Goal: Task Accomplishment & Management: Manage account settings

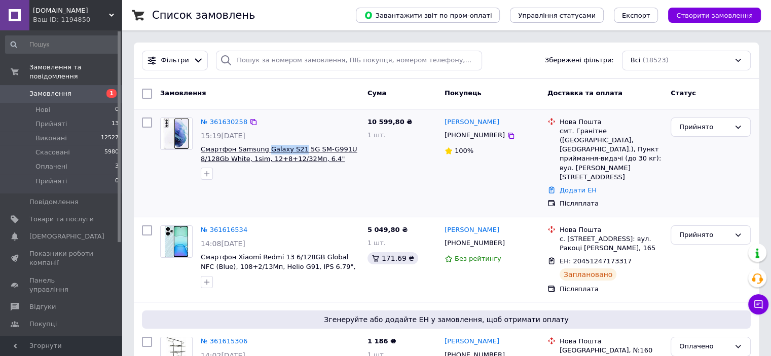
drag, startPoint x: 263, startPoint y: 141, endPoint x: 292, endPoint y: 145, distance: 28.7
click at [292, 145] on div "№ 361630258 15:19[DATE] Смартфон Samsung Galaxy S21 5G SM-G991U 8/128Gb White, …" at bounding box center [280, 148] width 167 height 71
copy span "Galaxy S21"
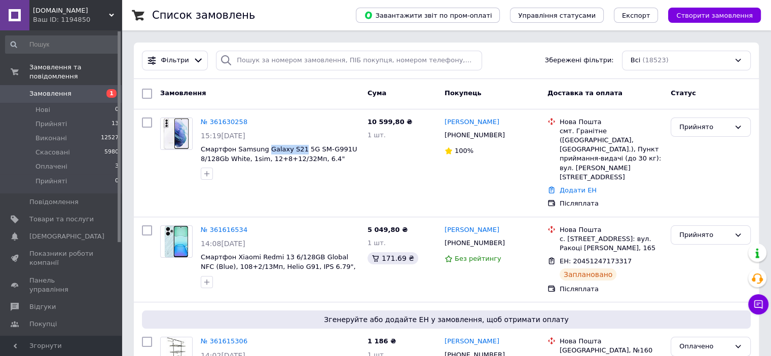
click at [82, 85] on link "Замовлення 1" at bounding box center [62, 93] width 125 height 17
click at [65, 215] on span "Товари та послуги" at bounding box center [61, 219] width 64 height 9
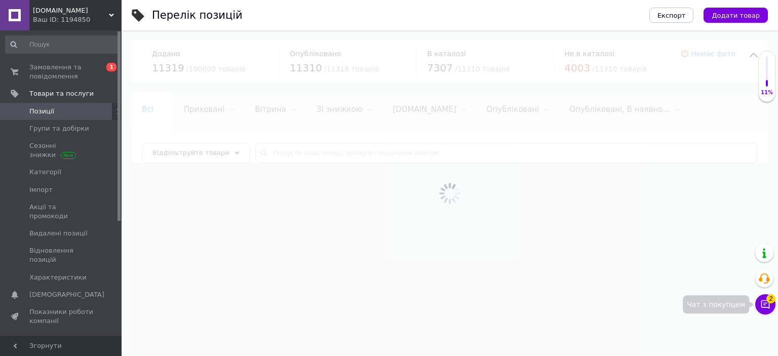
click at [768, 300] on span "2" at bounding box center [770, 298] width 9 height 9
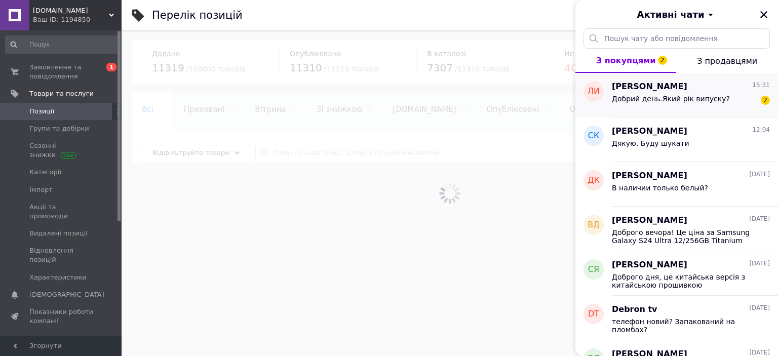
click at [656, 103] on div "Добрий день.Який рік випуску?" at bounding box center [671, 102] width 118 height 14
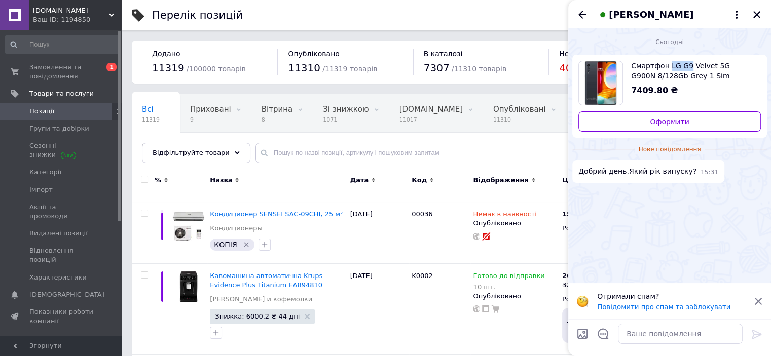
drag, startPoint x: 667, startPoint y: 57, endPoint x: 682, endPoint y: 62, distance: 16.5
click at [682, 62] on div "Смартфон LG G9 Velvet 5G G900N 8/128Gb Grey 1 Sim 7409.80 ₴ Оформити" at bounding box center [669, 96] width 195 height 83
click at [643, 330] on textarea at bounding box center [680, 334] width 125 height 20
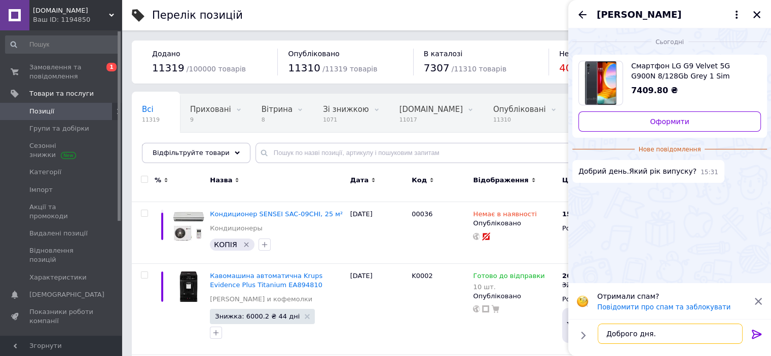
scroll to position [6, 0]
type textarea "Доброго дня. Випуст 2020 року"
click at [761, 336] on icon at bounding box center [756, 334] width 12 height 12
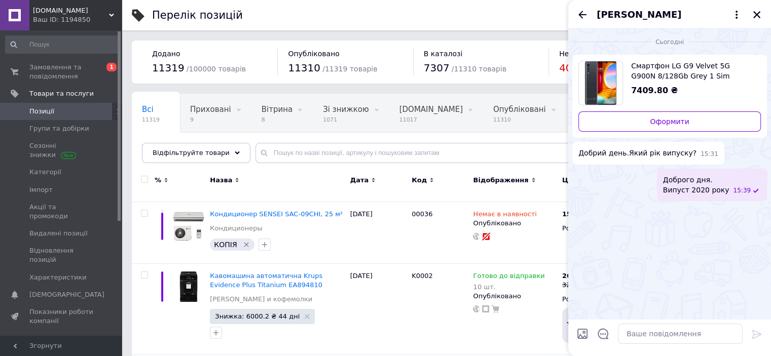
click at [580, 7] on div "Людмила Иванічек" at bounding box center [669, 14] width 203 height 28
click at [581, 18] on icon "Назад" at bounding box center [582, 15] width 12 height 12
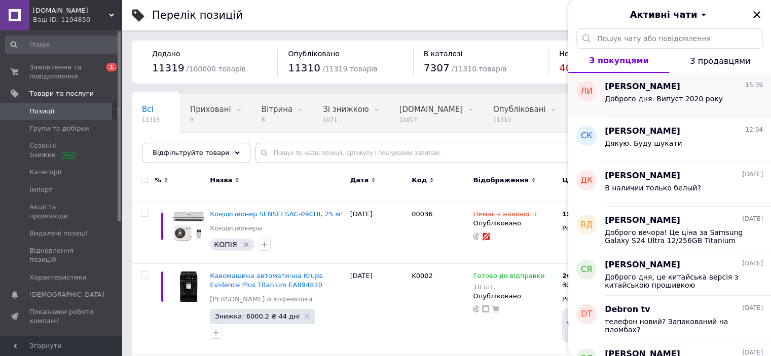
click at [608, 106] on div "Доброго дня. Випуст 2020 року" at bounding box center [663, 102] width 118 height 14
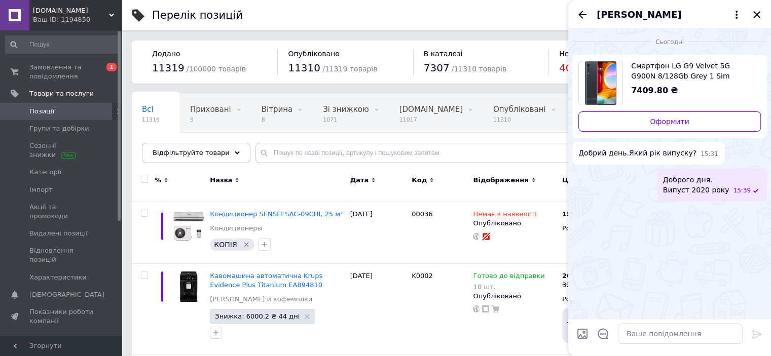
click at [578, 15] on icon "Назад" at bounding box center [582, 15] width 12 height 12
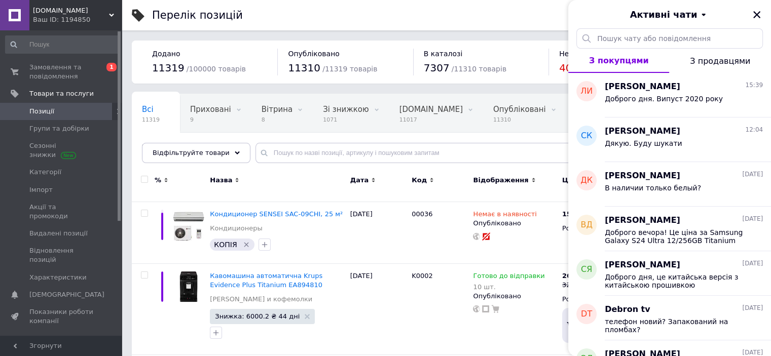
click at [761, 12] on button "Закрити" at bounding box center [756, 15] width 12 height 12
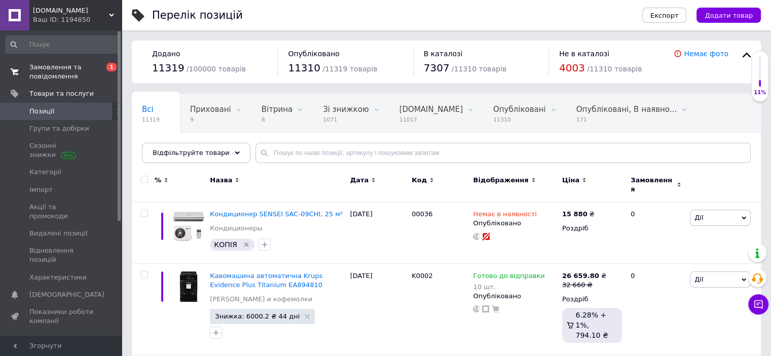
click at [52, 77] on span "Замовлення та повідомлення" at bounding box center [61, 72] width 64 height 18
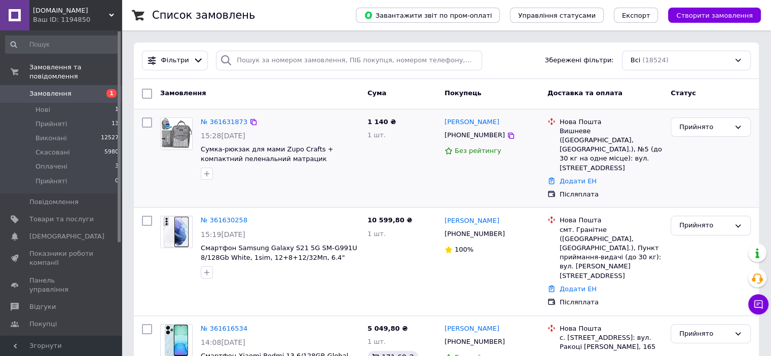
click at [186, 135] on img at bounding box center [176, 133] width 31 height 31
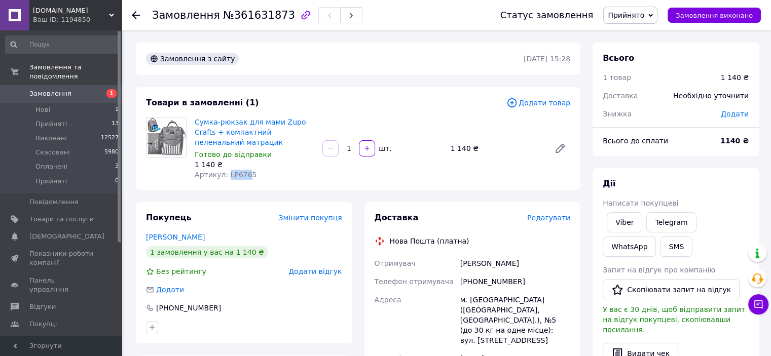
drag, startPoint x: 224, startPoint y: 175, endPoint x: 244, endPoint y: 175, distance: 19.8
click at [244, 175] on span "Артикул: LP6765" at bounding box center [226, 175] width 62 height 8
drag, startPoint x: 237, startPoint y: 174, endPoint x: 253, endPoint y: 162, distance: 20.0
click at [253, 162] on div "1 140 ₴" at bounding box center [255, 165] width 120 height 10
drag, startPoint x: 251, startPoint y: 173, endPoint x: 224, endPoint y: 173, distance: 26.8
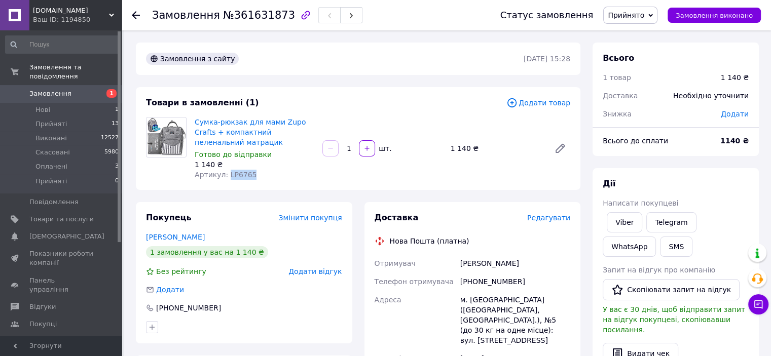
click at [224, 173] on div "Артикул: LP6765" at bounding box center [255, 175] width 120 height 10
copy span "LP6765"
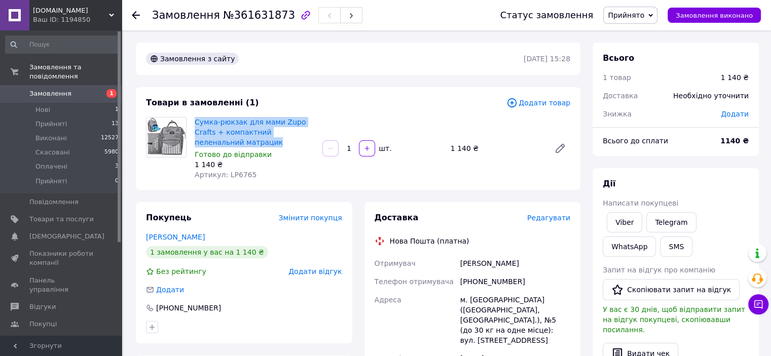
drag, startPoint x: 193, startPoint y: 113, endPoint x: 234, endPoint y: 143, distance: 50.7
click at [234, 143] on div "Товари в замовленні (1) Додати товар Сумка-рюкзак для мами Zupo Crafts + компак…" at bounding box center [358, 138] width 444 height 103
copy link "Сумка-рюкзак для мами Zupo Crafts + компактний пеленальний матрацик"
click at [45, 215] on link "Товари та послуги" at bounding box center [62, 219] width 125 height 17
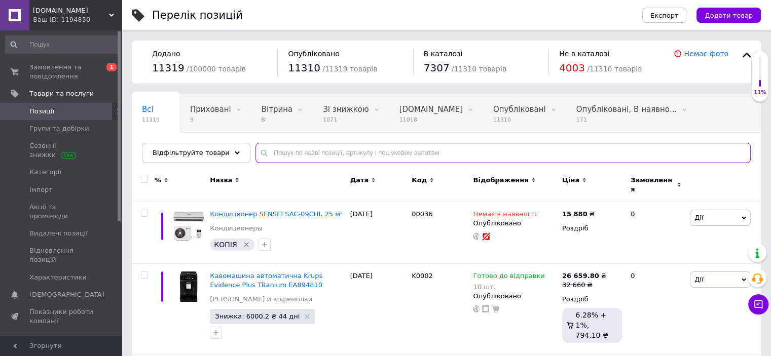
paste input "Сумка-рюкзак для мами Zupo Crafts + компактний пеленальний матрацик"
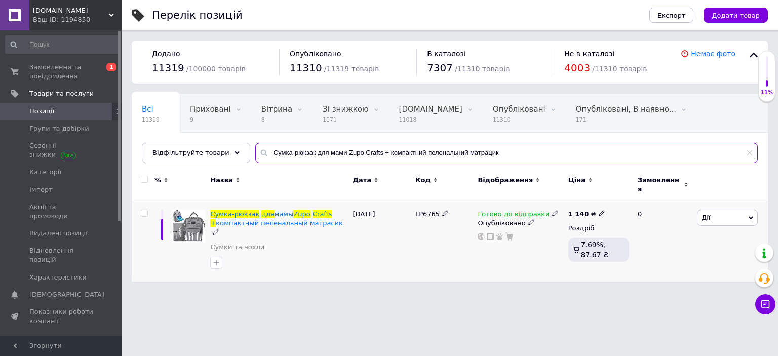
type input "Сумка-рюкзак для мами Zupo Crafts + компактний пеленальний матрацик"
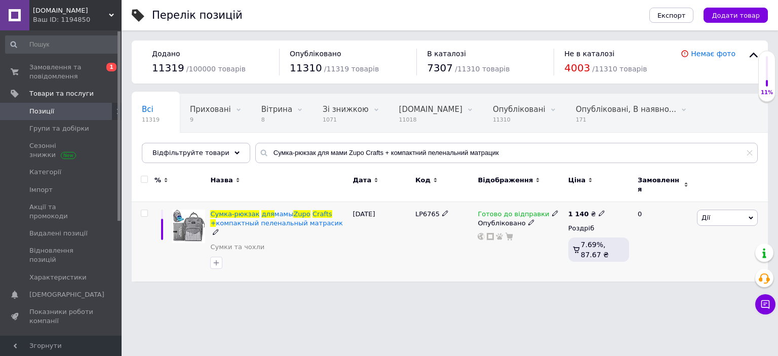
click at [501, 210] on span "Готово до відправки" at bounding box center [513, 215] width 71 height 11
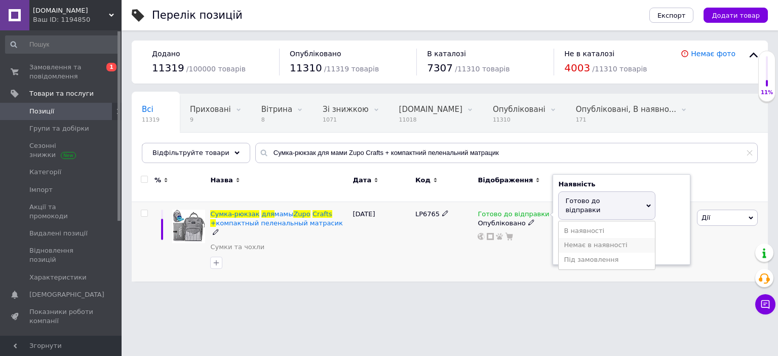
click at [577, 238] on li "Немає в наявності" at bounding box center [607, 245] width 96 height 14
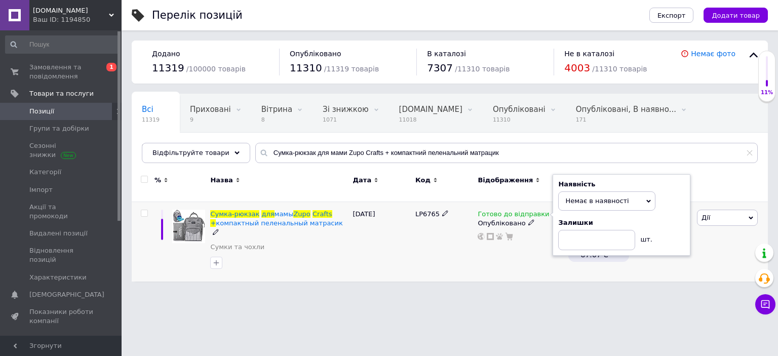
click at [444, 272] on div "Перелік позицій Експорт Додати товар Додано 11319 / 100000 товарів Опубліковано…" at bounding box center [450, 146] width 657 height 292
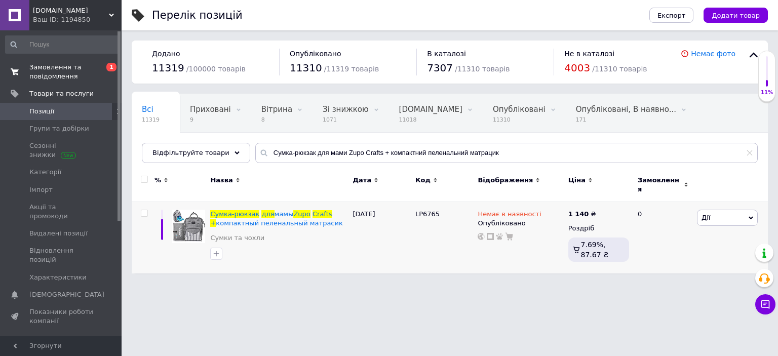
click at [88, 69] on span "Замовлення та повідомлення" at bounding box center [61, 72] width 64 height 18
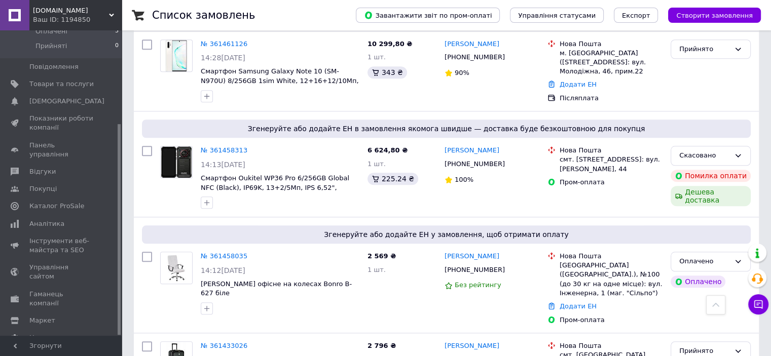
scroll to position [1013, 0]
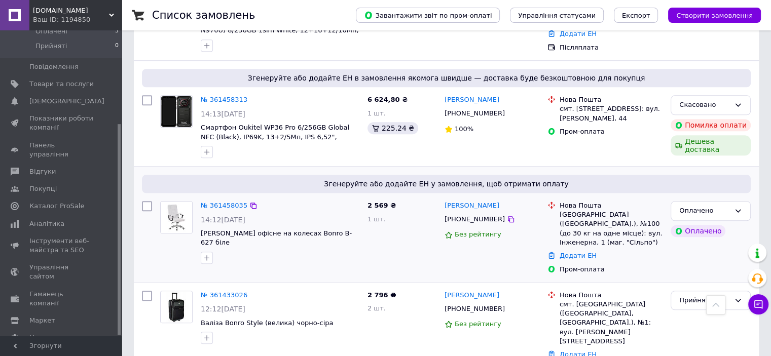
click at [165, 202] on img at bounding box center [176, 217] width 31 height 31
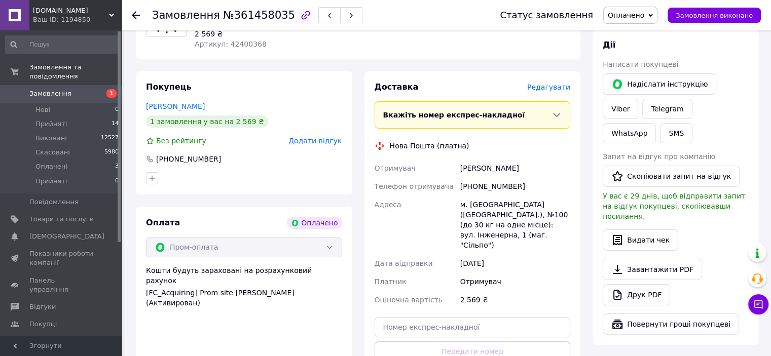
click at [184, 202] on div "Покупець Лисогор Станіслав 1 замовлення у вас на 2 569 ₴ Без рейтингу Додати ві…" at bounding box center [244, 243] width 216 height 345
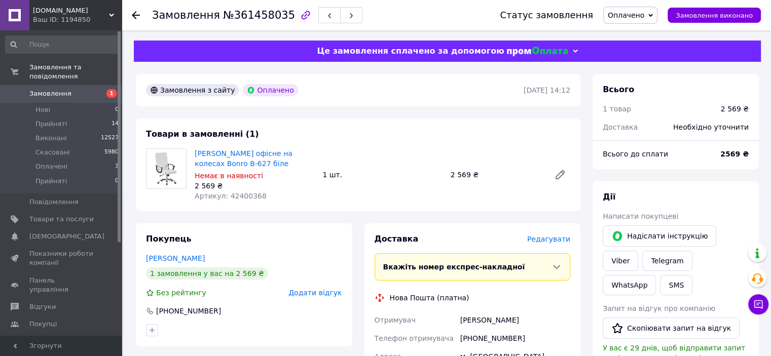
click at [55, 89] on span "Замовлення" at bounding box center [50, 93] width 42 height 9
